Goal: Check status: Check status

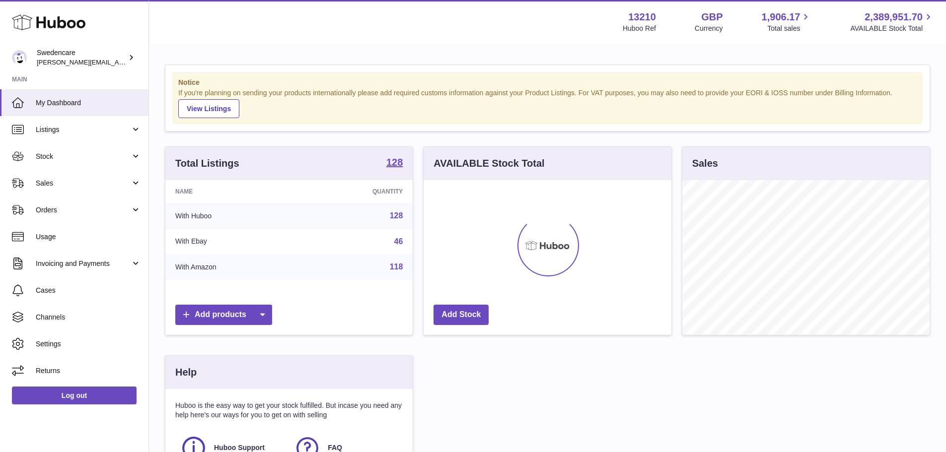
scroll to position [155, 248]
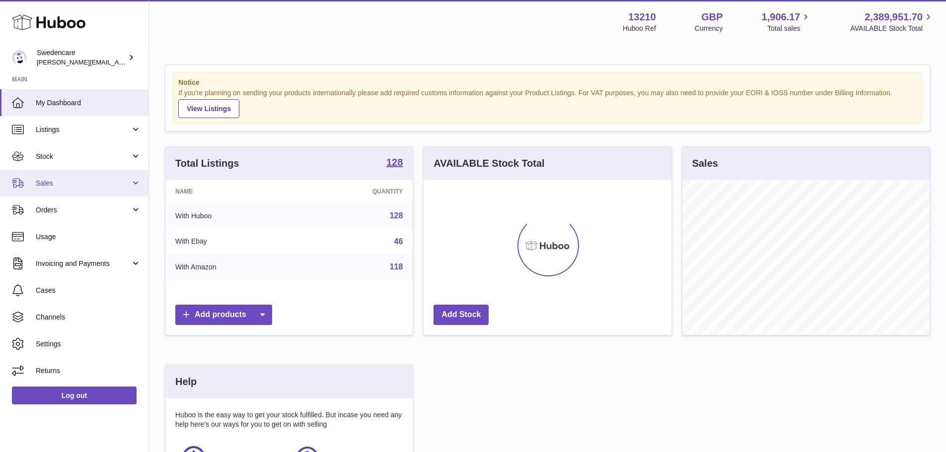
click at [63, 189] on link "Sales" at bounding box center [74, 183] width 148 height 27
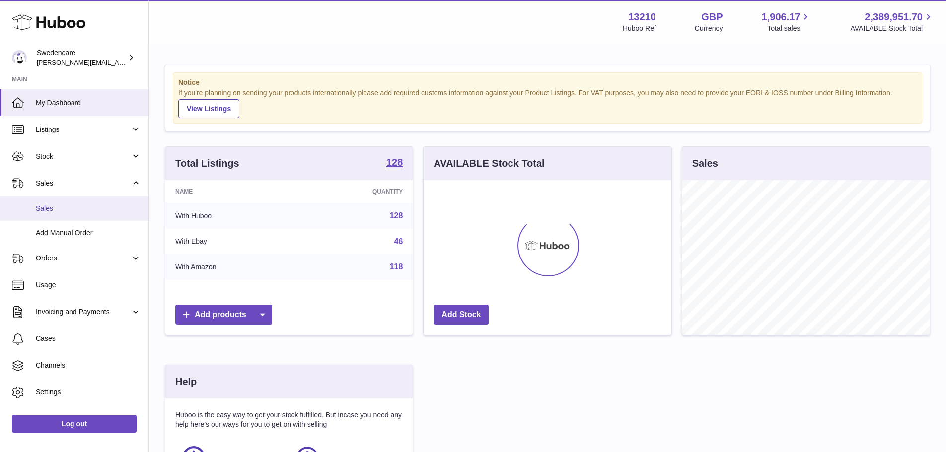
click at [62, 210] on span "Sales" at bounding box center [88, 208] width 105 height 9
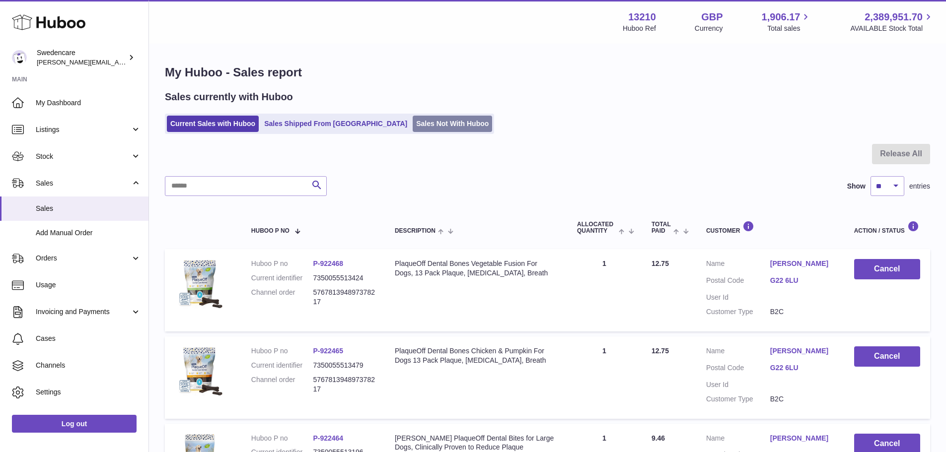
click at [413, 125] on link "Sales Not With Huboo" at bounding box center [452, 124] width 79 height 16
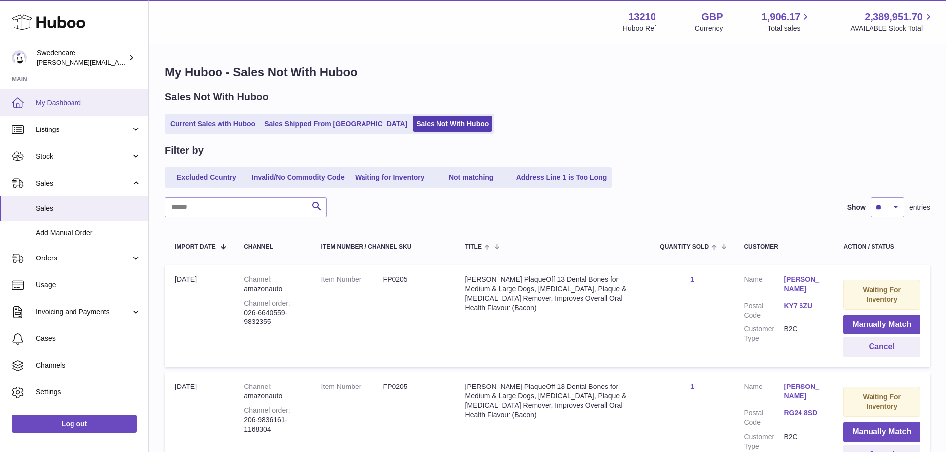
click at [80, 103] on span "My Dashboard" at bounding box center [88, 102] width 105 height 9
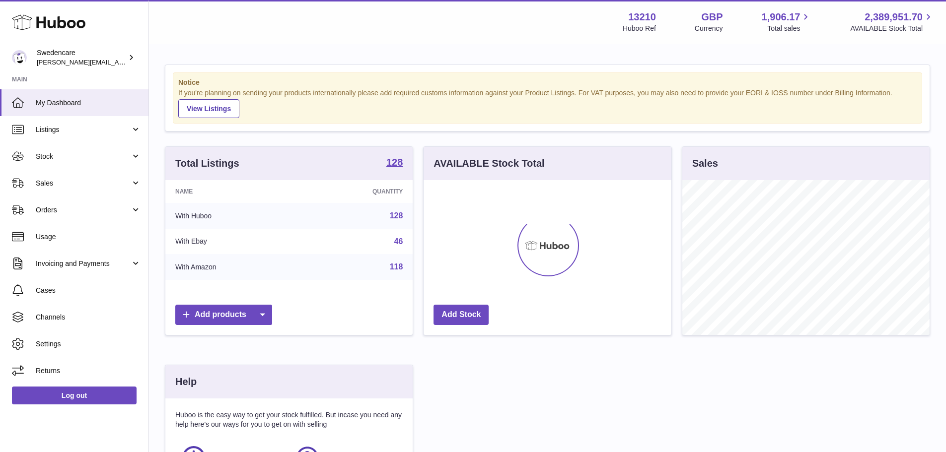
scroll to position [155, 248]
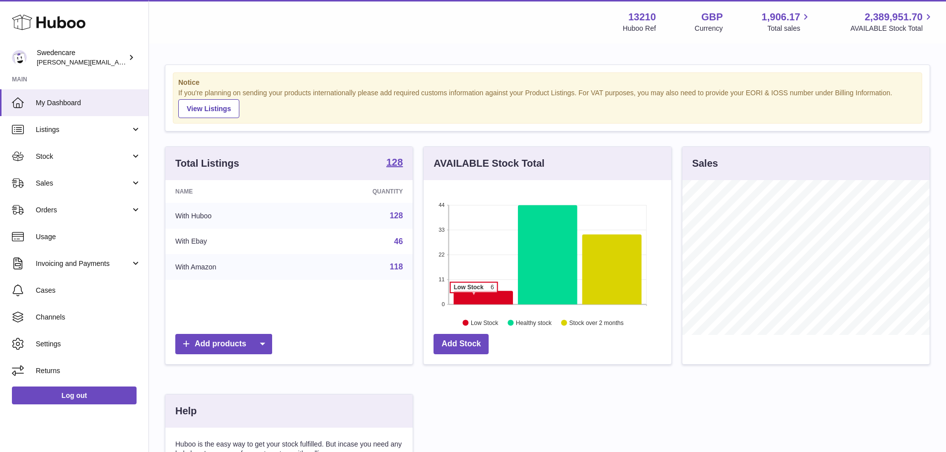
click at [474, 298] on icon at bounding box center [483, 297] width 59 height 13
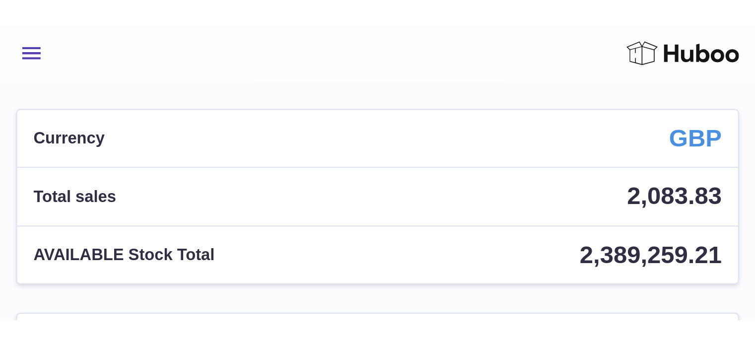
scroll to position [155, 184]
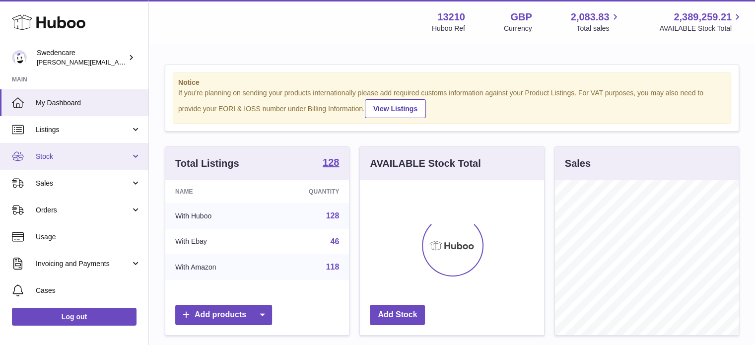
click at [53, 157] on span "Stock" at bounding box center [83, 156] width 95 height 9
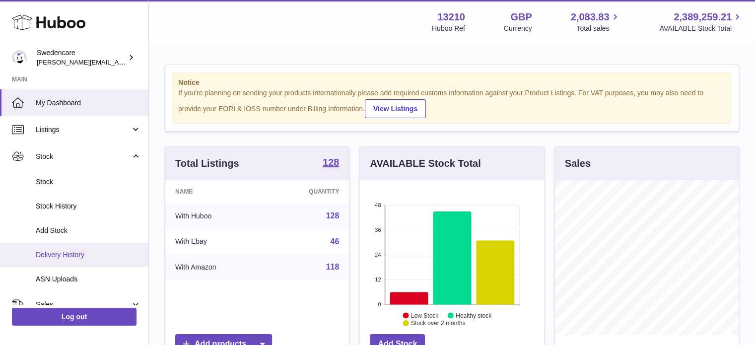
click at [56, 253] on span "Delivery History" at bounding box center [88, 254] width 105 height 9
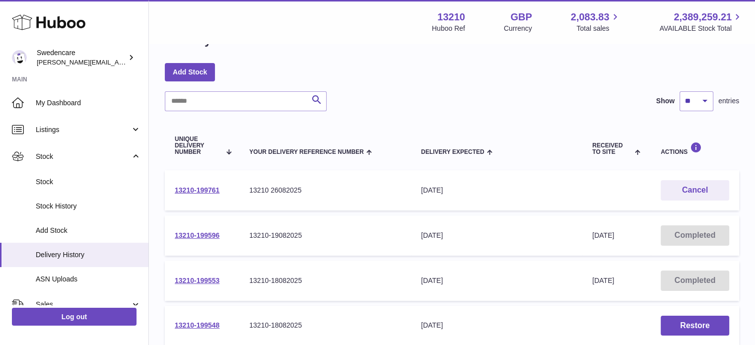
scroll to position [50, 0]
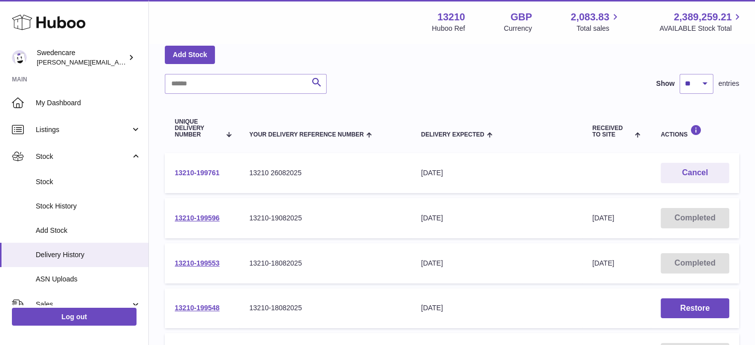
click at [198, 173] on link "13210-199761" at bounding box center [197, 173] width 45 height 8
